Goal: Use online tool/utility

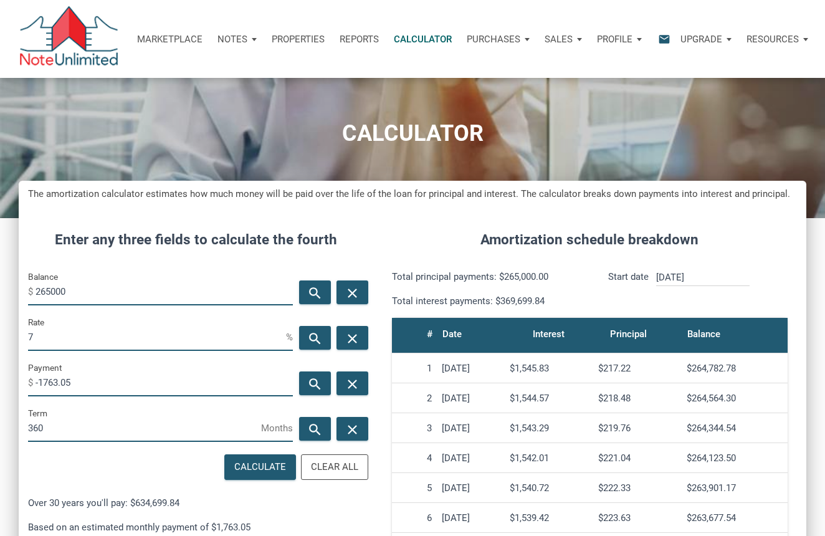
scroll to position [587, 788]
click at [349, 297] on icon "close" at bounding box center [352, 293] width 15 height 16
click at [106, 288] on input "Balance" at bounding box center [164, 291] width 257 height 28
type input "260000"
click at [358, 385] on icon "close" at bounding box center [352, 384] width 15 height 16
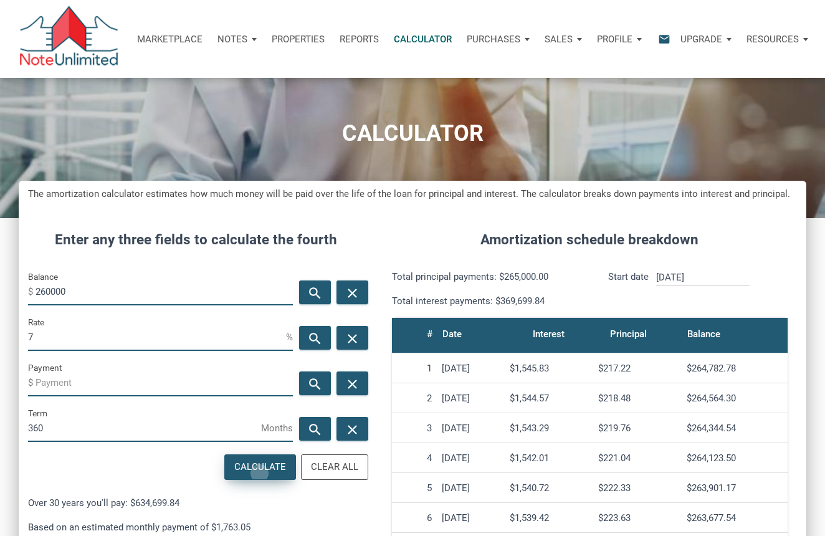
click at [261, 473] on div "Calculate" at bounding box center [260, 467] width 52 height 14
type input "-1729.79"
drag, startPoint x: 125, startPoint y: 295, endPoint x: 13, endPoint y: 291, distance: 112.3
click at [13, 291] on div "CALCULATOR The amortization calculator estimates how much money will be paid ov…" at bounding box center [412, 415] width 825 height 706
type input "265000"
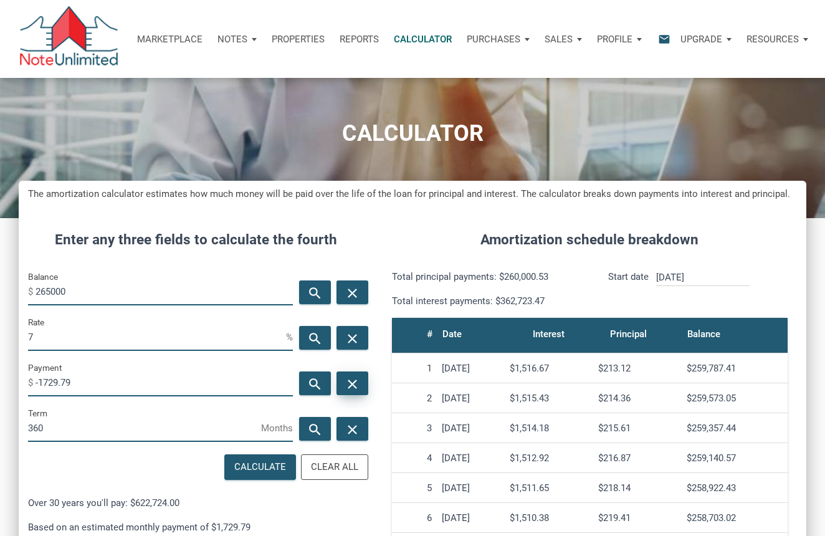
click at [356, 387] on icon "close" at bounding box center [352, 384] width 15 height 16
click at [267, 473] on div "Calculate" at bounding box center [260, 467] width 52 height 14
type input "-1763.05"
drag, startPoint x: 103, startPoint y: 289, endPoint x: 1, endPoint y: 286, distance: 102.9
click at [1, 286] on div "CALCULATOR The amortization calculator estimates how much money will be paid ov…" at bounding box center [412, 415] width 825 height 706
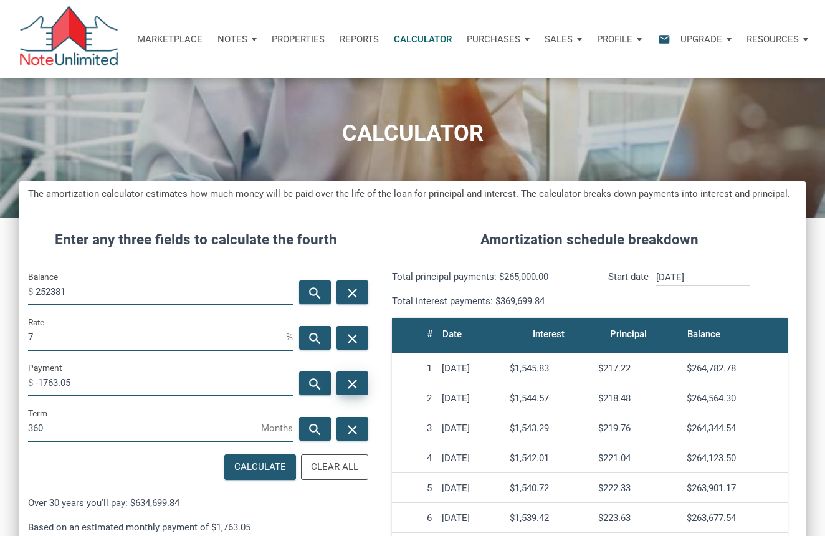
type input "252381"
click at [354, 380] on icon "close" at bounding box center [352, 384] width 15 height 16
click at [266, 466] on div "Calculate" at bounding box center [260, 467] width 52 height 14
type input "-1679.1"
click at [357, 293] on icon "close" at bounding box center [352, 293] width 15 height 16
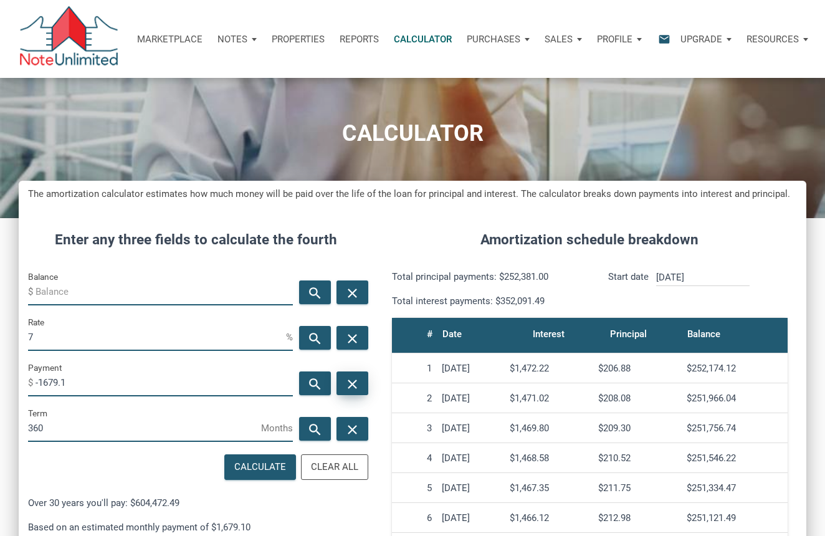
click at [354, 387] on icon "close" at bounding box center [352, 384] width 15 height 16
click at [175, 292] on input "Balance" at bounding box center [164, 291] width 257 height 28
type input "251750"
click at [256, 460] on div "Calculate" at bounding box center [260, 467] width 52 height 14
type input "-1674.9"
